Goal: Information Seeking & Learning: Learn about a topic

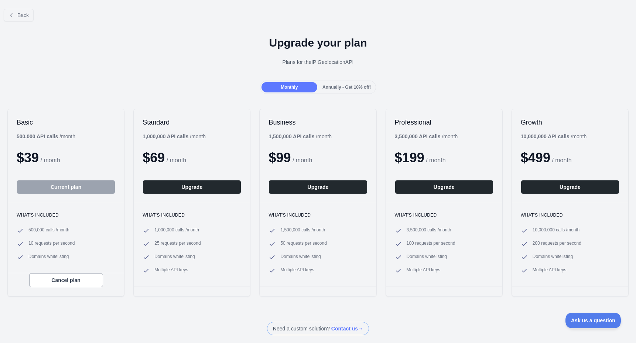
click at [183, 82] on div "Monthly Annually - Get 10% off!" at bounding box center [318, 87] width 636 height 13
click at [185, 233] on span "1,000,000 calls / month" at bounding box center [176, 230] width 45 height 7
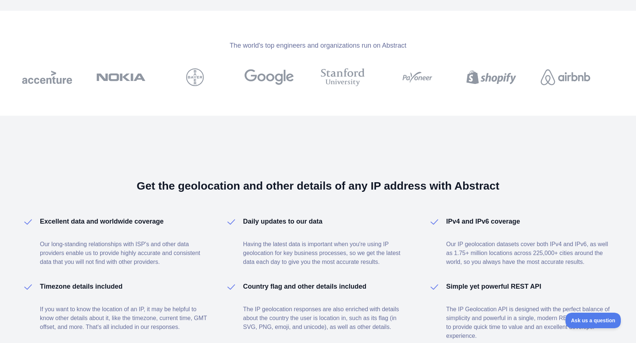
scroll to position [474, 0]
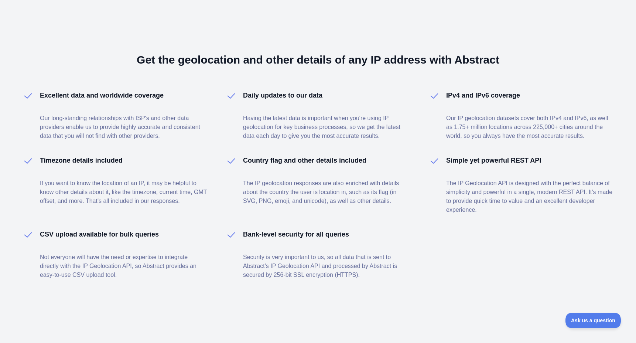
click at [319, 203] on p "The IP geolocation responses are also enriched with details about the country t…" at bounding box center [327, 192] width 168 height 27
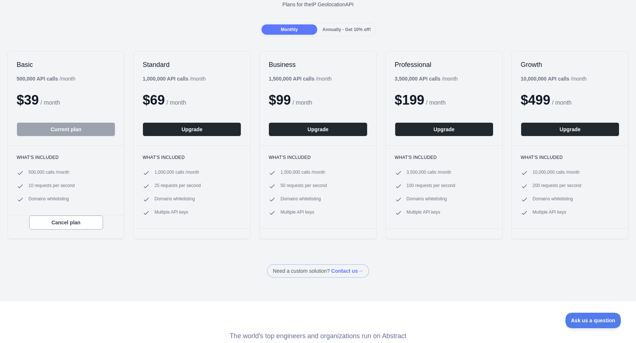
scroll to position [0, 0]
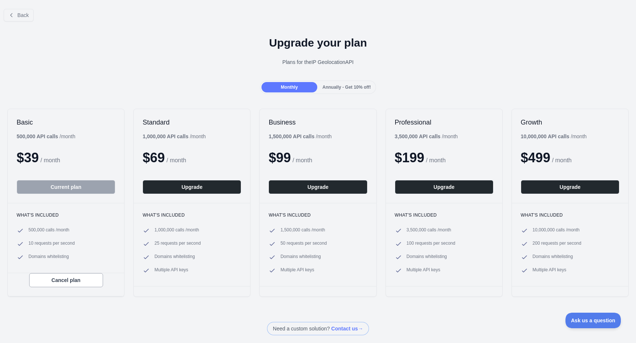
click at [188, 24] on div "Back" at bounding box center [318, 15] width 636 height 24
click at [38, 238] on ul "500,000 calls / month 10 requests per second Domains whitelisting" at bounding box center [66, 244] width 99 height 34
click at [58, 251] on ul "500,000 calls / month 10 requests per second Domains whitelisting" at bounding box center [66, 244] width 99 height 34
click at [21, 17] on span "Back" at bounding box center [22, 15] width 11 height 6
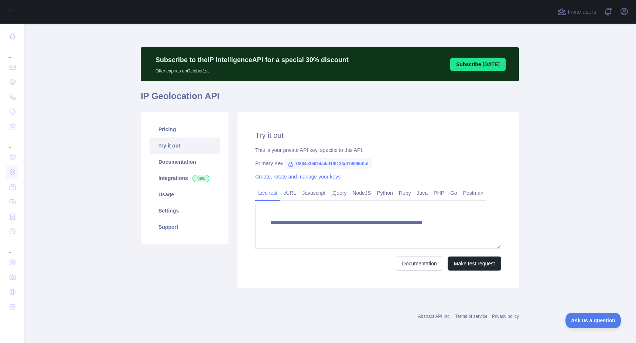
type textarea "**********"
click at [92, 133] on main "**********" at bounding box center [330, 183] width 613 height 319
click at [178, 150] on link "Try it out" at bounding box center [185, 145] width 70 height 16
click at [171, 134] on link "Pricing" at bounding box center [185, 129] width 70 height 16
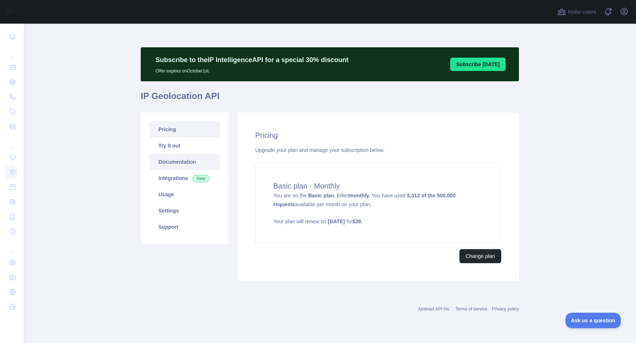
click at [182, 162] on link "Documentation" at bounding box center [185, 162] width 70 height 16
click at [172, 195] on link "Usage" at bounding box center [185, 194] width 70 height 16
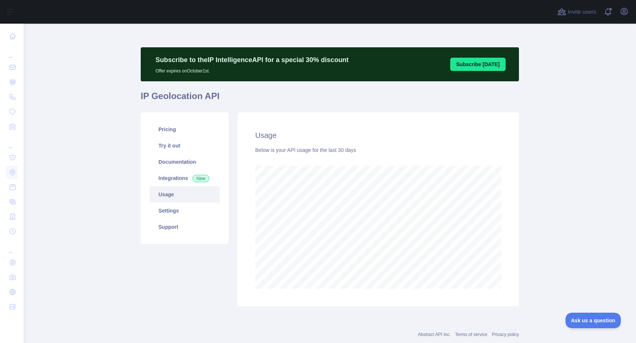
scroll to position [319, 613]
click at [173, 211] on link "Settings" at bounding box center [185, 211] width 70 height 16
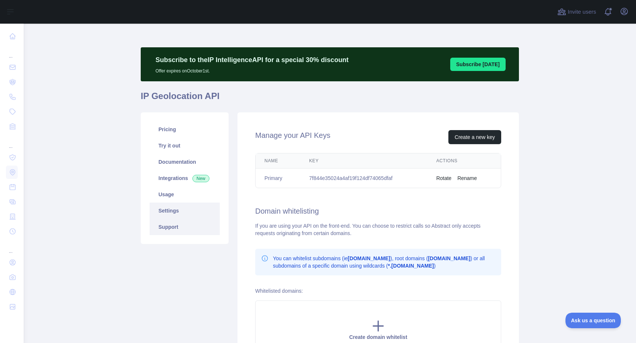
scroll to position [88, 0]
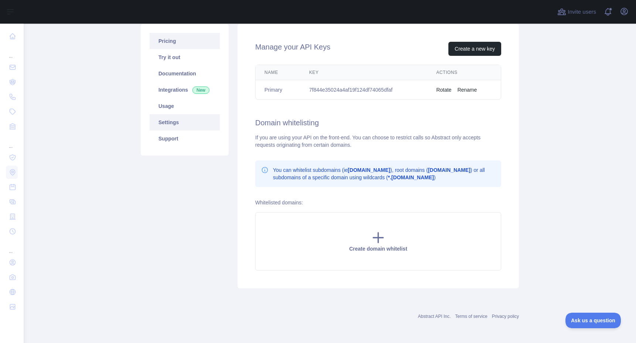
click at [171, 136] on link "Support" at bounding box center [185, 138] width 70 height 16
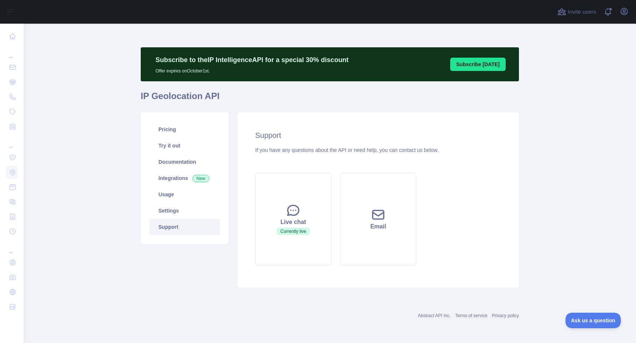
click at [471, 313] on link "Terms of service" at bounding box center [471, 315] width 32 height 5
